Goal: Task Accomplishment & Management: Use online tool/utility

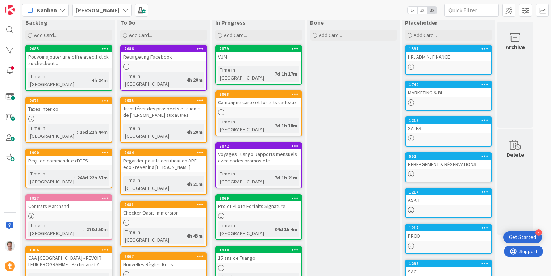
scroll to position [18, 0]
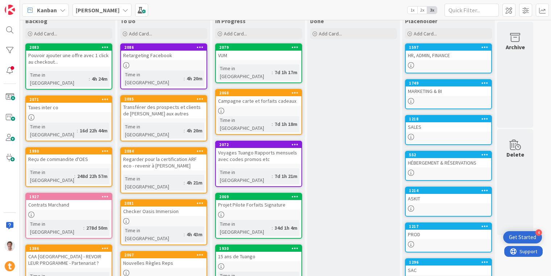
click at [161, 207] on div "Checker Oasis Immersion" at bounding box center [163, 211] width 85 height 9
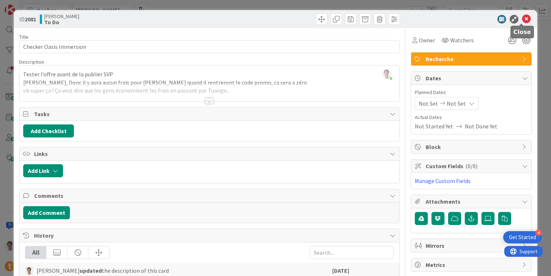
click at [522, 21] on icon at bounding box center [526, 19] width 9 height 9
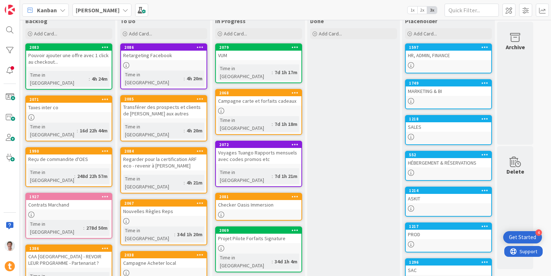
drag, startPoint x: 173, startPoint y: 181, endPoint x: 182, endPoint y: 1, distance: 179.8
click at [442, 166] on div "HÉBERGEMENT & RÉSERVATIONS" at bounding box center [447, 162] width 85 height 9
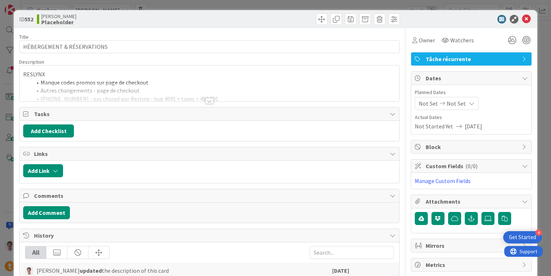
click at [196, 100] on div at bounding box center [209, 92] width 379 height 18
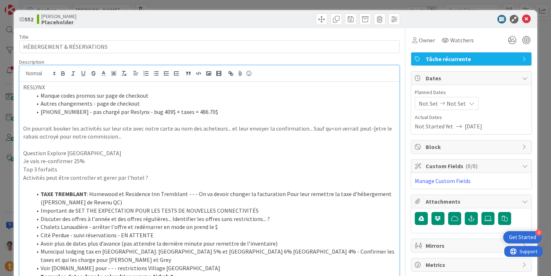
click at [153, 98] on li "Manque codes promos sur page de checkout" at bounding box center [213, 96] width 363 height 8
click at [169, 98] on li "Manque codes promos sur page de checkout Chalets (et forfaits)" at bounding box center [213, 96] width 363 height 8
click at [191, 97] on li "Manque codes promos sur page de checkout Chalets et forfaits)" at bounding box center [213, 96] width 363 height 8
click at [187, 101] on li "Autres changements - page de checkout" at bounding box center [213, 104] width 363 height 8
click at [522, 17] on icon at bounding box center [526, 19] width 9 height 9
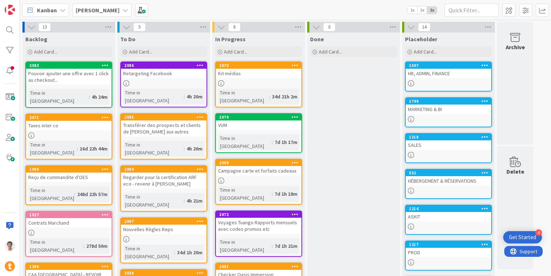
drag, startPoint x: 252, startPoint y: 123, endPoint x: 324, endPoint y: 4, distance: 139.3
click at [89, 13] on b "[PERSON_NAME]" at bounding box center [98, 10] width 44 height 7
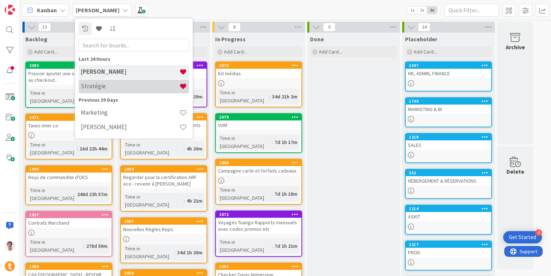
click at [99, 89] on h4 "Stratégie" at bounding box center [130, 86] width 98 height 7
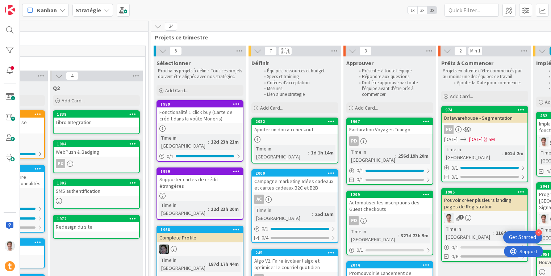
scroll to position [1, 396]
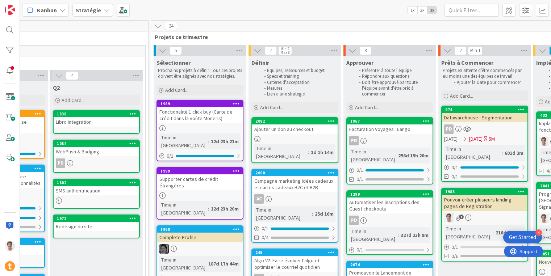
click at [300, 176] on div "Campagne marketing Idées cadeaux et cartes cadeaux B2C et B2B" at bounding box center [294, 184] width 85 height 16
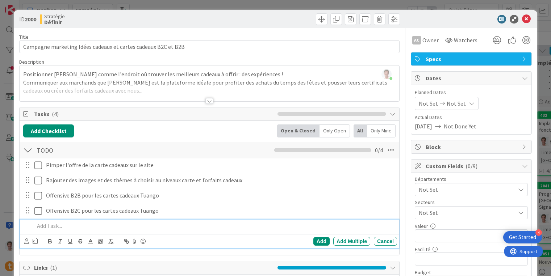
click at [49, 227] on p at bounding box center [213, 226] width 359 height 8
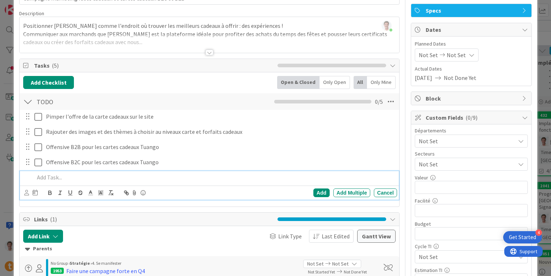
scroll to position [49, 0]
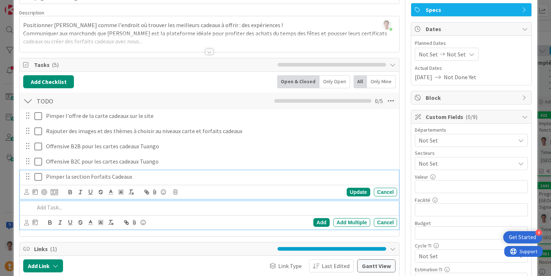
click at [119, 177] on p "Pimper la section Forfaits Cadeaux" at bounding box center [220, 177] width 348 height 8
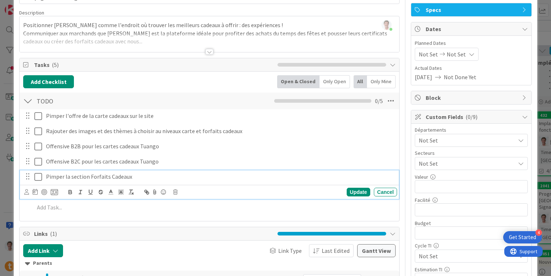
click at [134, 177] on p "Pimper la section Forfaits Cadeaux" at bounding box center [220, 177] width 348 height 8
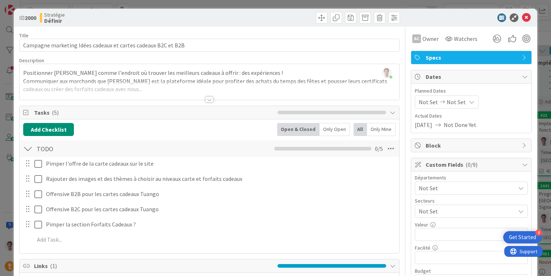
scroll to position [0, 0]
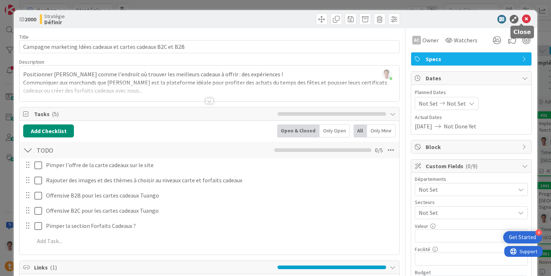
click at [522, 20] on icon at bounding box center [526, 19] width 9 height 9
